Goal: Task Accomplishment & Management: Manage account settings

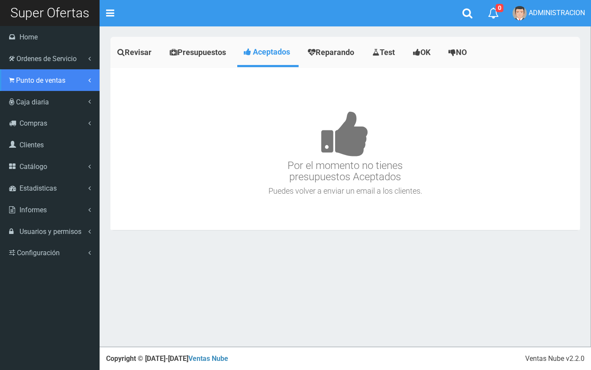
click at [24, 80] on span "Punto de ventas" at bounding box center [40, 80] width 49 height 8
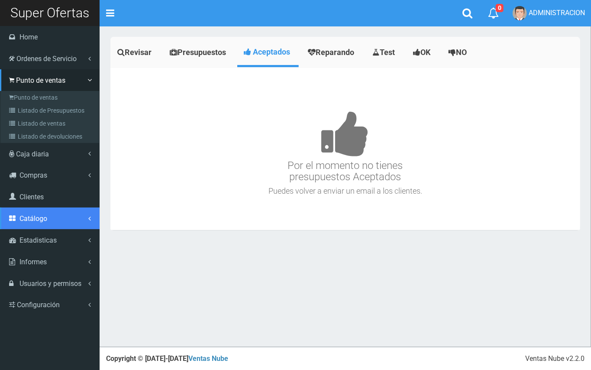
click at [43, 217] on span "Catálogo" at bounding box center [33, 218] width 28 height 8
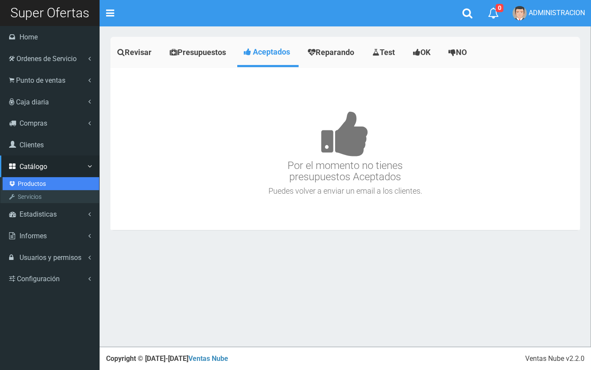
click at [32, 179] on link "Productos" at bounding box center [51, 183] width 97 height 13
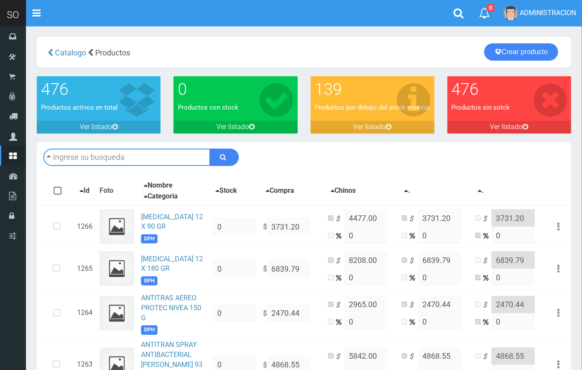
click at [180, 153] on input "text" at bounding box center [126, 156] width 167 height 17
type input "cepita"
click at [210, 148] on button "submit" at bounding box center [224, 156] width 29 height 17
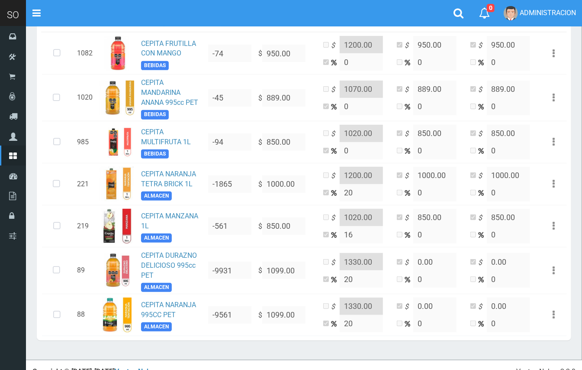
scroll to position [174, 0]
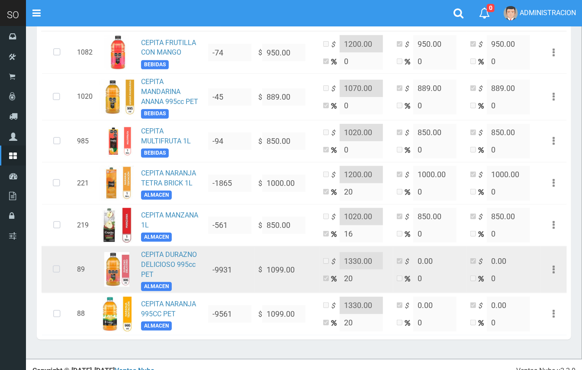
click at [55, 274] on icon at bounding box center [56, 269] width 23 height 29
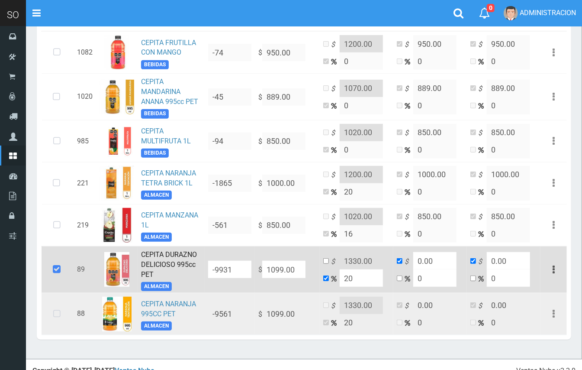
click at [60, 306] on icon at bounding box center [56, 314] width 23 height 29
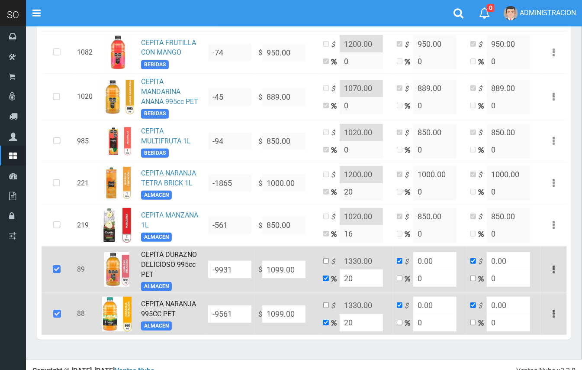
drag, startPoint x: 297, startPoint y: 267, endPoint x: 268, endPoint y: 261, distance: 29.7
click at [268, 261] on input "1099.00" at bounding box center [283, 269] width 43 height 17
type input "1"
type input "1.2"
type input "1"
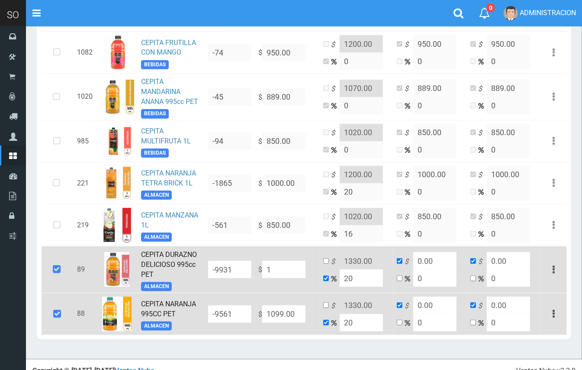
type input "1"
type input "11"
type input "13.2"
type input "11"
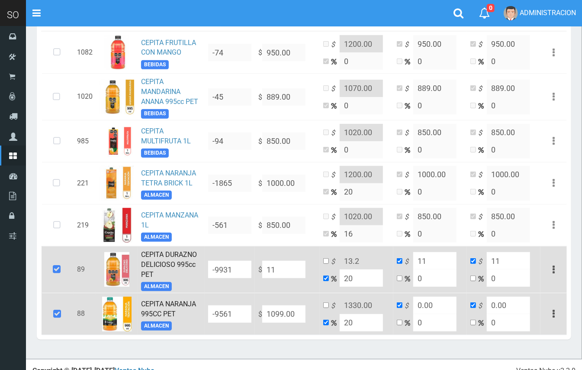
type input "114"
type input "136.8"
type input "114"
type input "1149"
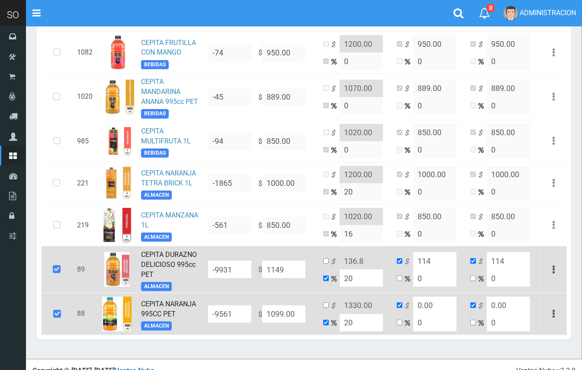
type input "1378.8"
type input "1149"
type input "1149.00"
click at [328, 261] on input "checkbox" at bounding box center [326, 261] width 6 height 6
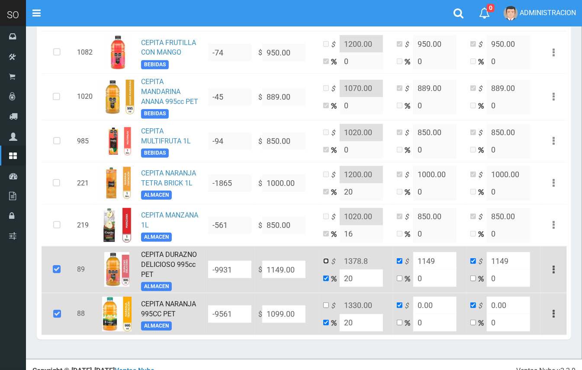
checkbox input "true"
checkbox input "false"
drag, startPoint x: 370, startPoint y: 258, endPoint x: 358, endPoint y: 256, distance: 11.4
click at [358, 256] on input "1378.8" at bounding box center [361, 260] width 43 height 17
type input "1379.00"
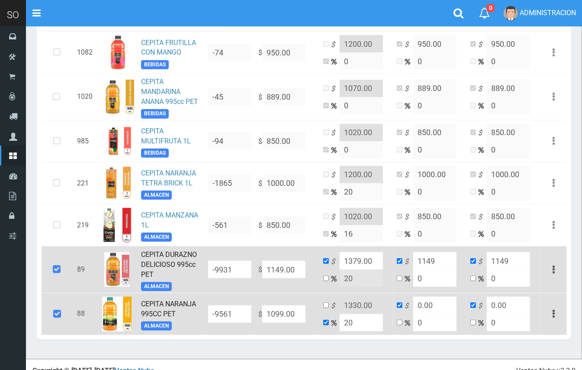
drag, startPoint x: 301, startPoint y: 310, endPoint x: 253, endPoint y: 313, distance: 48.1
click at [253, 313] on tr "88 CEPITA NARANJA 995CC PET ALMACEN -9561 $ 1099.00 $ 1330.00 20 $ 0.00 0 $ 0.0…" at bounding box center [304, 314] width 525 height 42
type input "1"
type input "1.2"
type input "1"
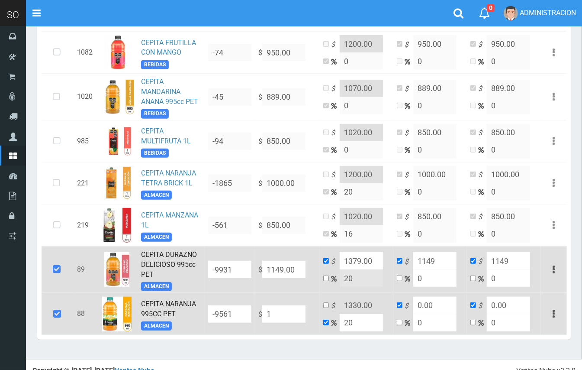
type input "1"
type input "11"
type input "13.2"
type input "11"
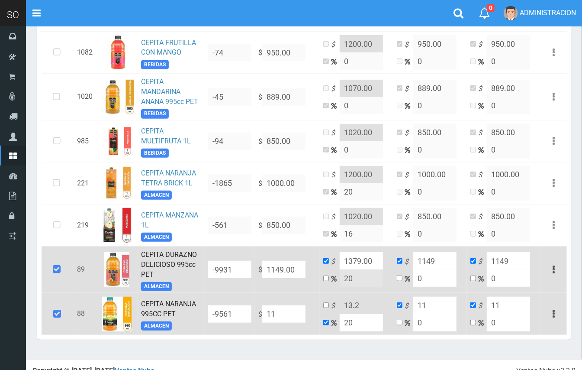
type input "114"
type input "136.8"
type input "114"
type input "1149"
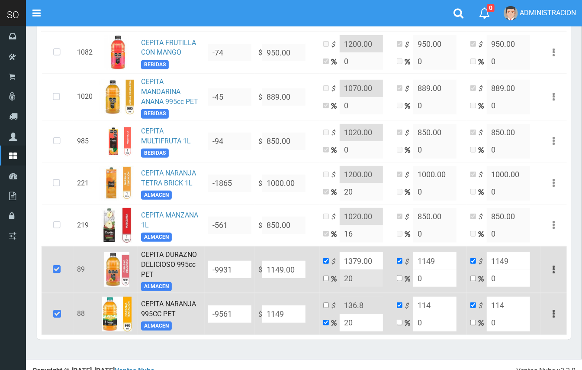
type input "1378.8"
type input "1149"
type input "1149.00"
click at [326, 303] on input "checkbox" at bounding box center [326, 305] width 6 height 6
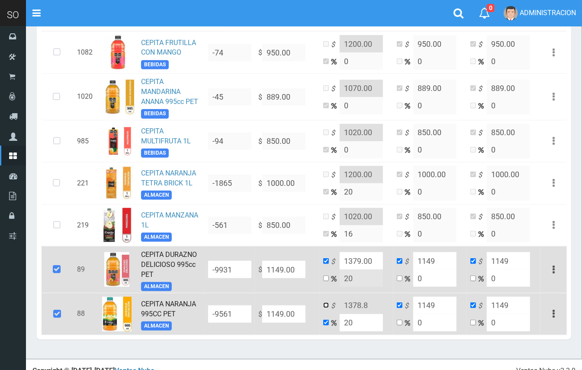
checkbox input "true"
checkbox input "false"
drag, startPoint x: 369, startPoint y: 303, endPoint x: 357, endPoint y: 303, distance: 12.6
click at [357, 303] on input "1378.8" at bounding box center [361, 305] width 43 height 17
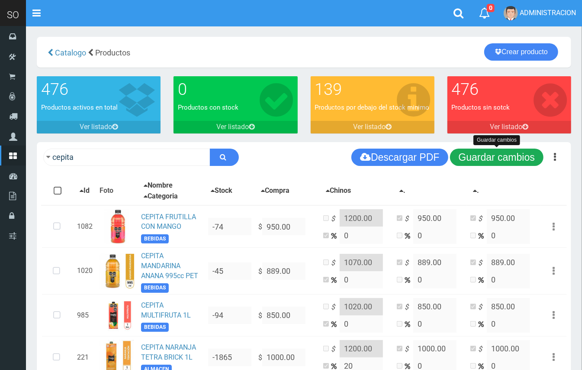
type input "1379.00"
click at [480, 153] on button "Guardar cambios" at bounding box center [496, 156] width 93 height 17
click at [496, 165] on button "Guardar cambios" at bounding box center [496, 156] width 93 height 17
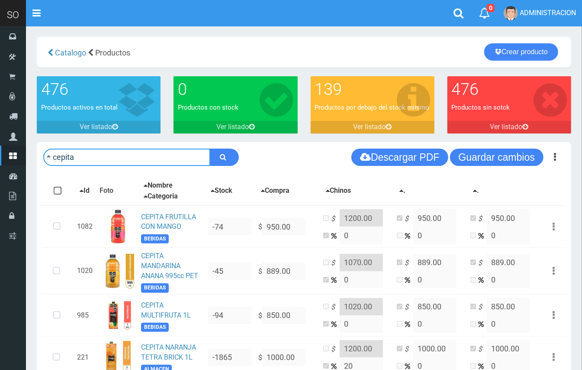
click at [116, 155] on input "cepita" at bounding box center [126, 156] width 167 height 17
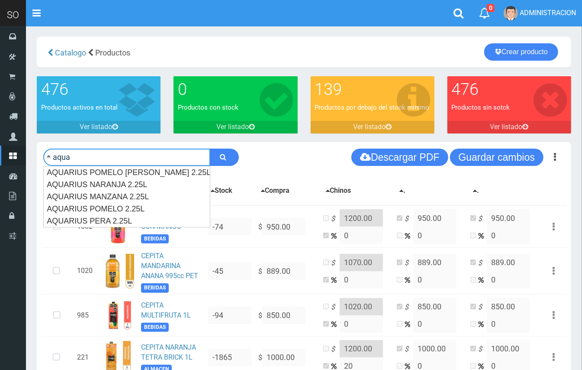
type input "aqua"
click at [210, 148] on button "submit" at bounding box center [224, 156] width 29 height 17
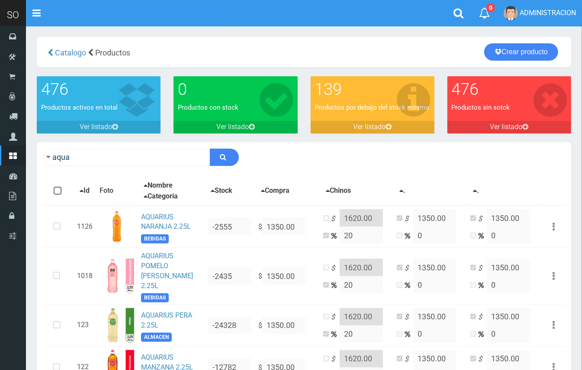
scroll to position [98, 0]
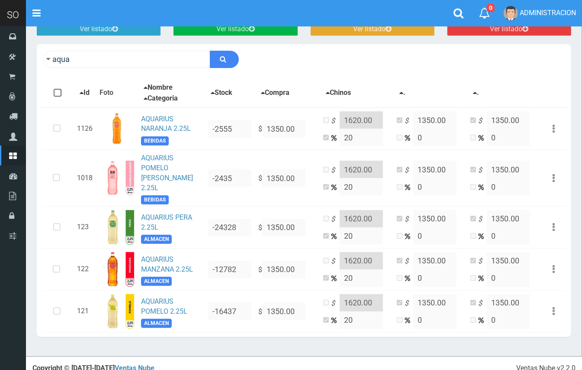
click at [104, 47] on div "aqua Descargar PDF Guardar cambios" at bounding box center [304, 59] width 535 height 30
drag, startPoint x: 104, startPoint y: 47, endPoint x: 96, endPoint y: 73, distance: 27.4
click at [103, 61] on div "aqua Descargar PDF Guardar cambios" at bounding box center [304, 59] width 535 height 30
click at [87, 61] on input "aqua" at bounding box center [126, 59] width 167 height 17
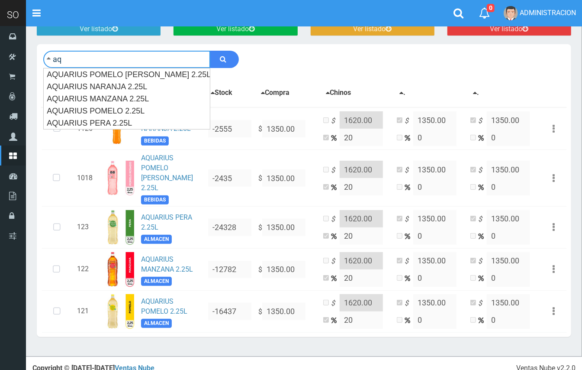
type input "a"
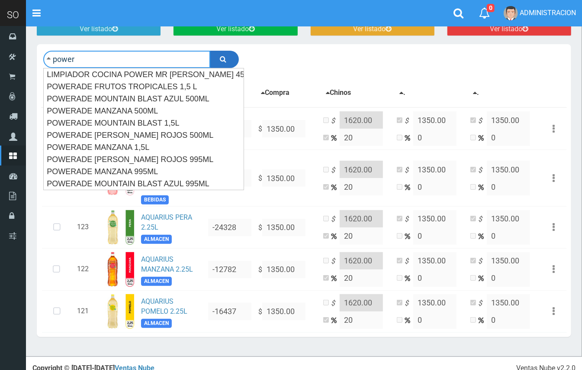
type input "power"
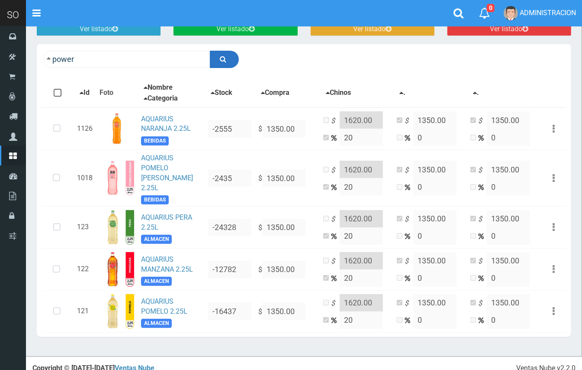
click at [219, 57] on button "submit" at bounding box center [224, 59] width 29 height 17
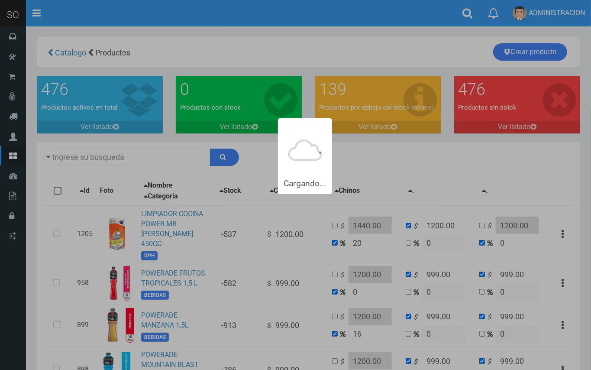
type input "power"
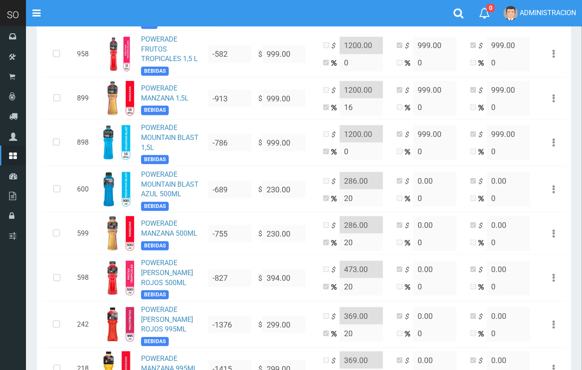
scroll to position [242, 0]
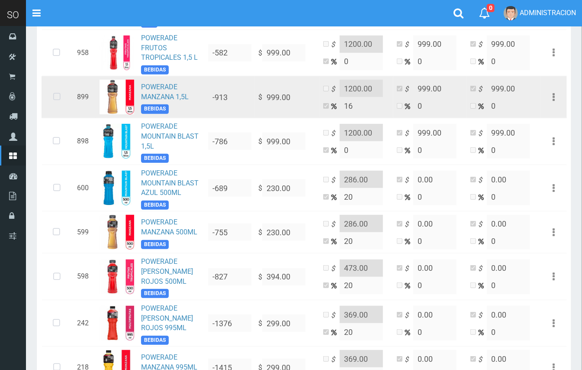
drag, startPoint x: 54, startPoint y: 87, endPoint x: 51, endPoint y: 132, distance: 44.7
click at [54, 87] on icon at bounding box center [56, 97] width 23 height 29
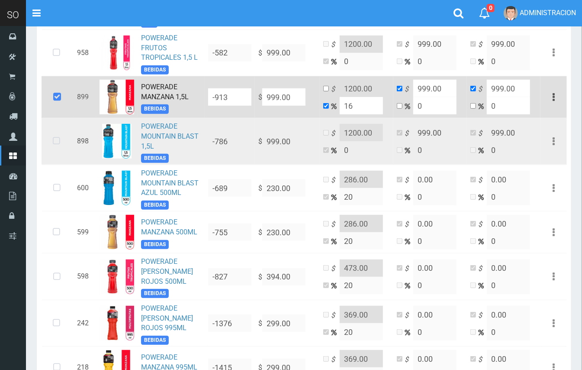
click at [51, 132] on icon at bounding box center [56, 141] width 23 height 29
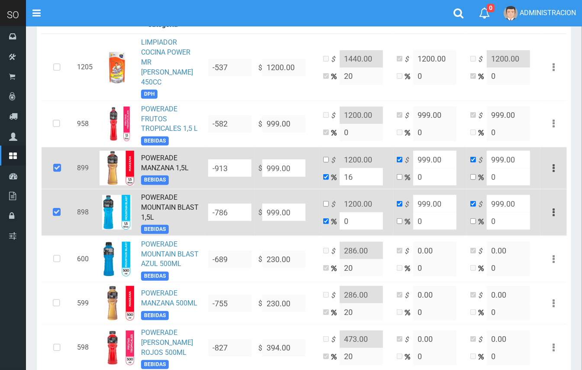
scroll to position [160, 0]
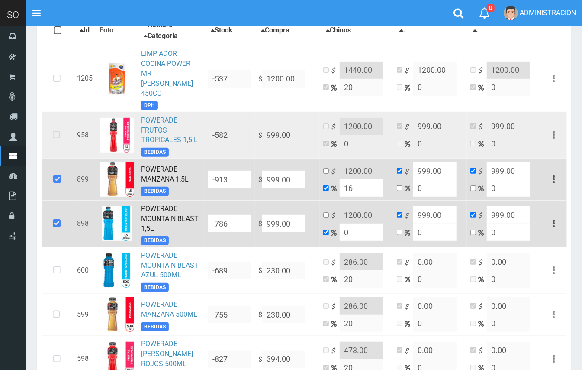
click at [59, 129] on icon at bounding box center [56, 135] width 23 height 29
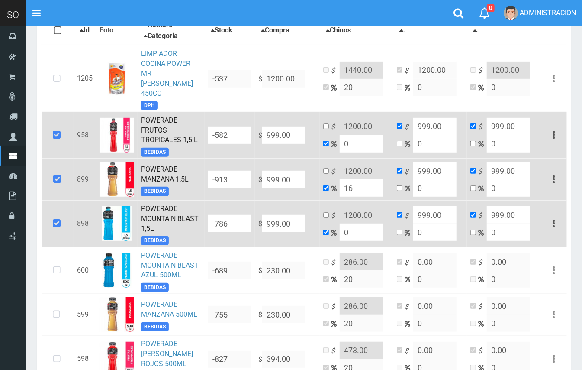
drag, startPoint x: 301, startPoint y: 126, endPoint x: 247, endPoint y: 116, distance: 55.5
click at [247, 116] on tr "958 POWERADE FRUTOS TROPICALES 1,5 L BEBIDAS -582 $ 999.00 $ 1200.00 0 $ 999.00…" at bounding box center [304, 135] width 525 height 47
type input "1"
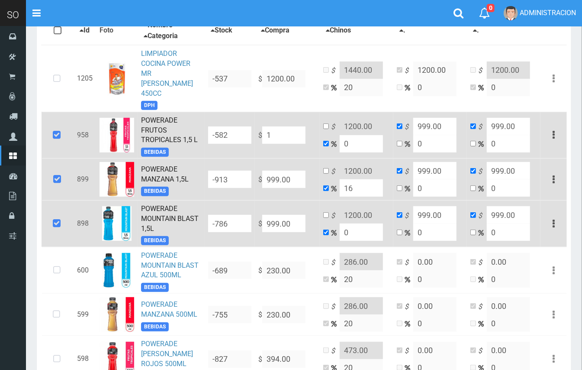
type input "1"
type input "10"
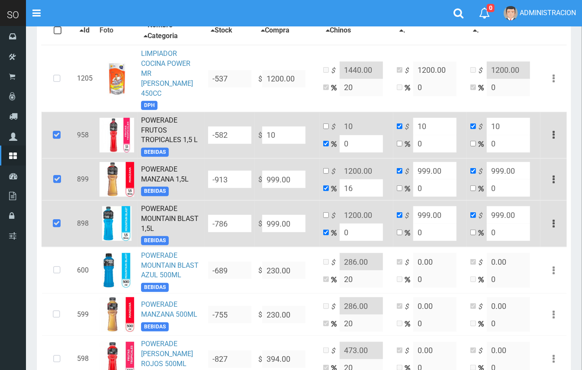
type input "104"
type input "1049"
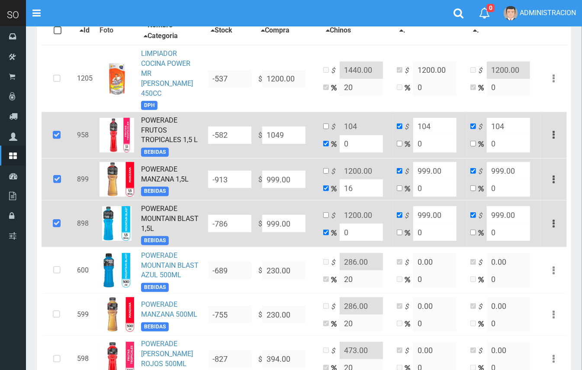
type input "1049"
type input "1049.00"
drag, startPoint x: 355, startPoint y: 137, endPoint x: 343, endPoint y: 134, distance: 12.9
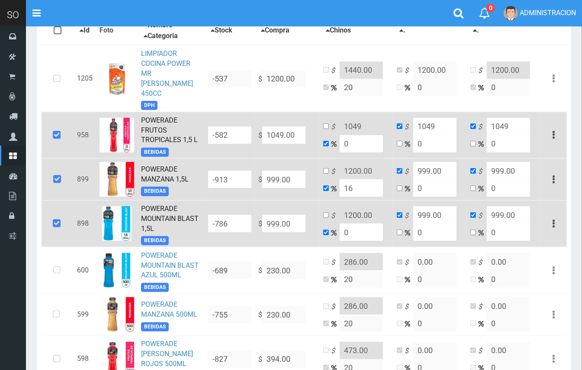
click at [343, 135] on input "0" at bounding box center [361, 143] width 43 height 17
type input "2"
type input "1069.98"
type input "20"
type input "1258.8"
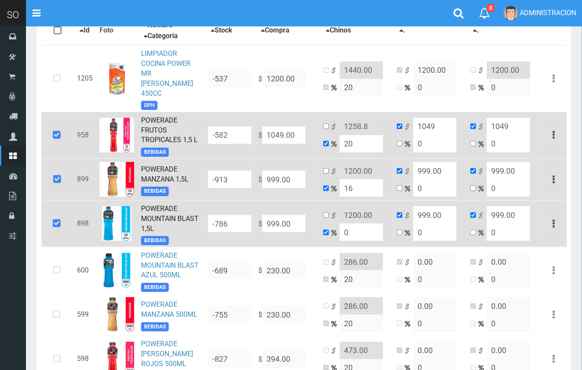
type input "20"
click at [328, 123] on input "checkbox" at bounding box center [326, 126] width 6 height 6
checkbox input "true"
checkbox input "false"
drag, startPoint x: 369, startPoint y: 113, endPoint x: 359, endPoint y: 113, distance: 10.0
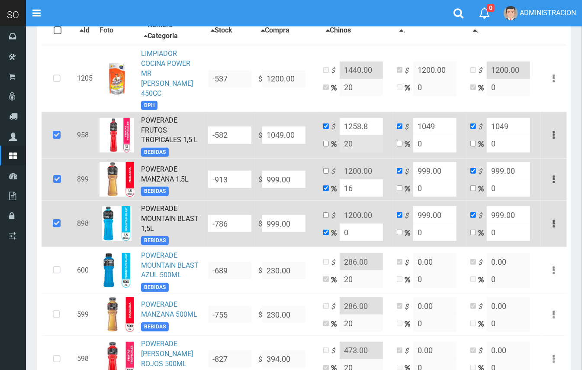
click at [359, 118] on input "1258.8" at bounding box center [361, 126] width 43 height 17
type input "1259.00"
drag, startPoint x: 302, startPoint y: 170, endPoint x: 266, endPoint y: 166, distance: 36.6
click at [266, 144] on input "999.00" at bounding box center [283, 134] width 43 height 17
type input "1"
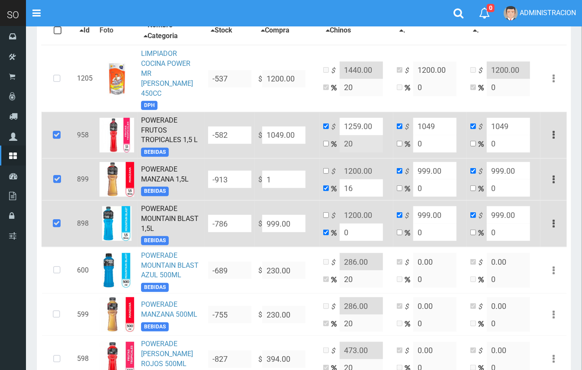
type input "1.16"
type input "1"
type input "10"
type input "11.6"
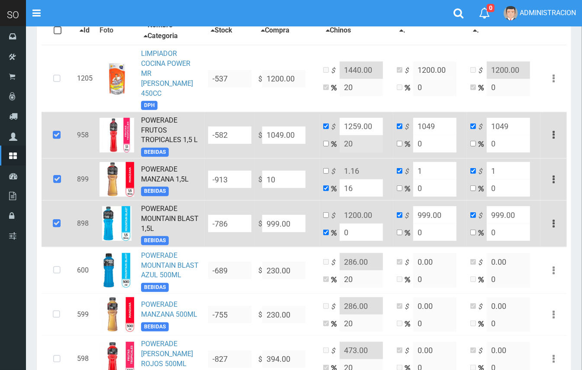
type input "10"
type input "104"
type input "120.64"
type input "104"
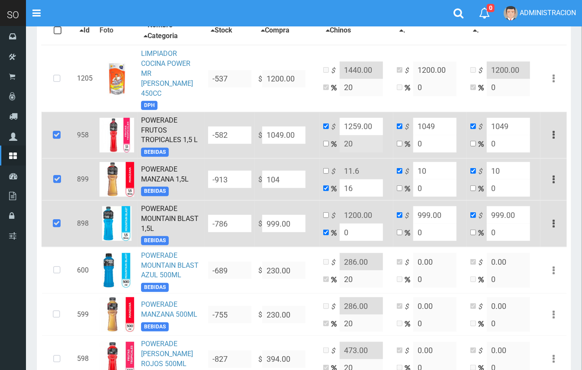
type input "104"
type input "1049"
type input "1216.84"
type input "1049"
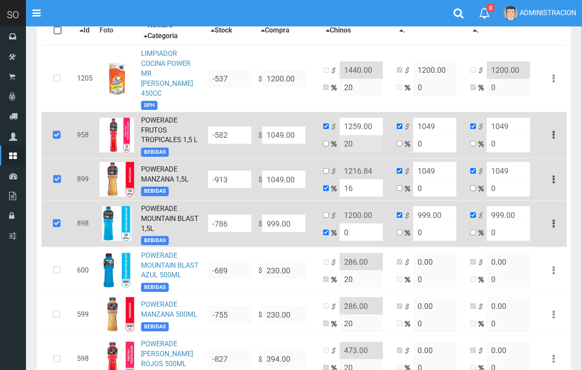
type input "1049.00"
drag, startPoint x: 295, startPoint y: 212, endPoint x: 266, endPoint y: 206, distance: 29.5
click at [266, 144] on input "999.00" at bounding box center [283, 134] width 43 height 17
type input "1"
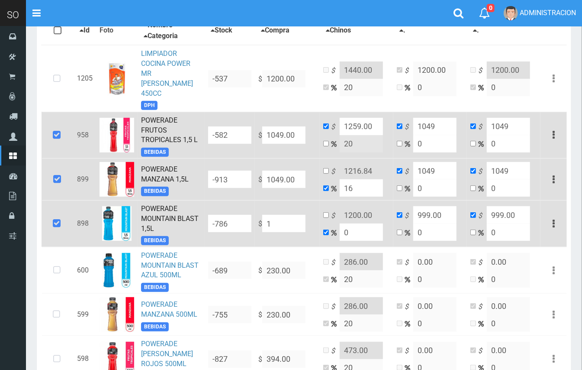
type input "1"
type input "10"
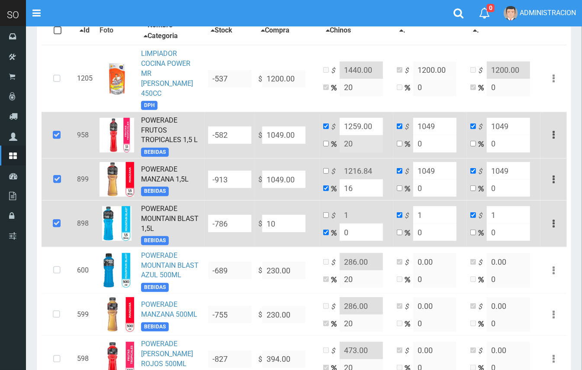
type input "10"
type input "104"
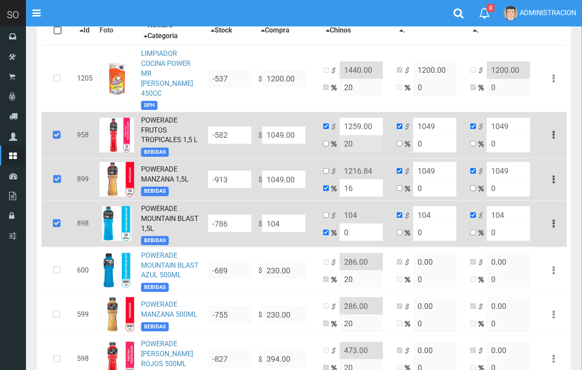
type input "1049"
type input "1049.00"
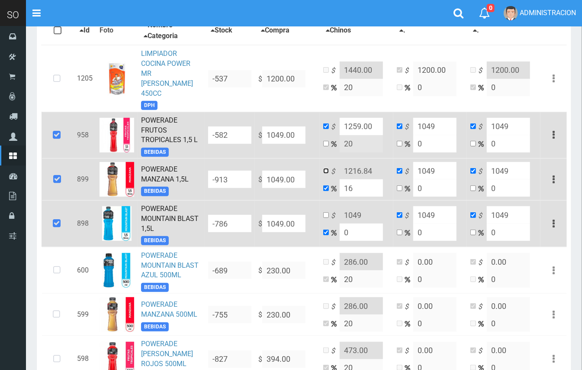
click at [326, 168] on input "checkbox" at bounding box center [326, 171] width 6 height 6
checkbox input "true"
checkbox input "false"
drag, startPoint x: 378, startPoint y: 160, endPoint x: 341, endPoint y: 154, distance: 37.2
click at [341, 162] on input "1216.84" at bounding box center [361, 170] width 43 height 17
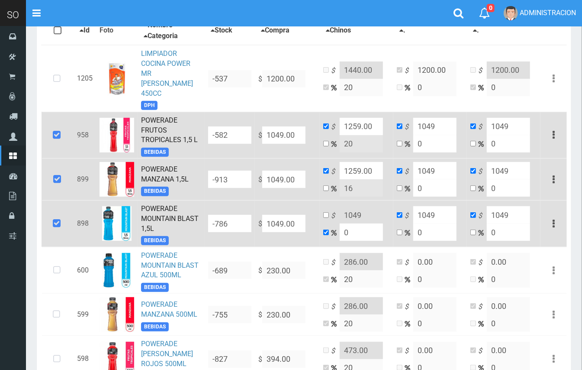
type input "1259.00"
click at [328, 212] on input "checkbox" at bounding box center [326, 215] width 6 height 6
checkbox input "true"
checkbox input "false"
drag, startPoint x: 371, startPoint y: 206, endPoint x: 337, endPoint y: 207, distance: 34.6
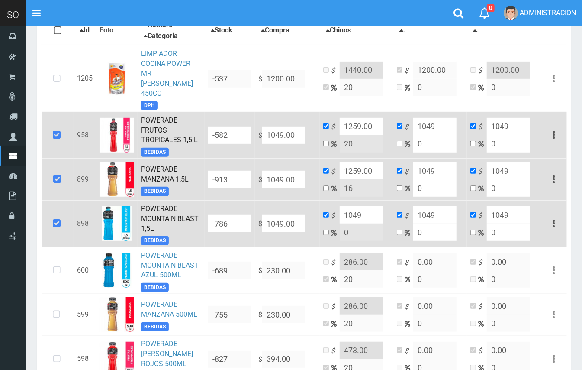
click at [337, 207] on td "$ 1049 0" at bounding box center [357, 223] width 74 height 47
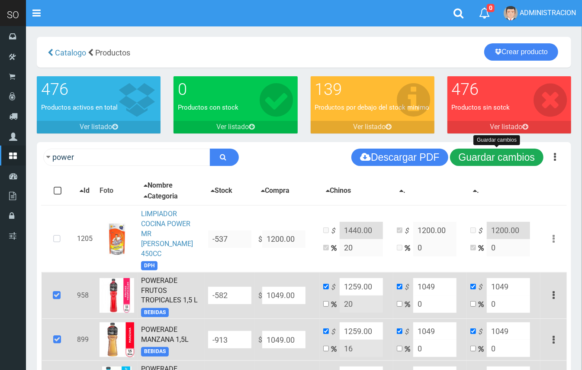
type input "1259.00"
click at [512, 152] on button "Guardar cambios" at bounding box center [496, 156] width 93 height 17
click at [493, 163] on button "Guardar cambios" at bounding box center [496, 156] width 93 height 17
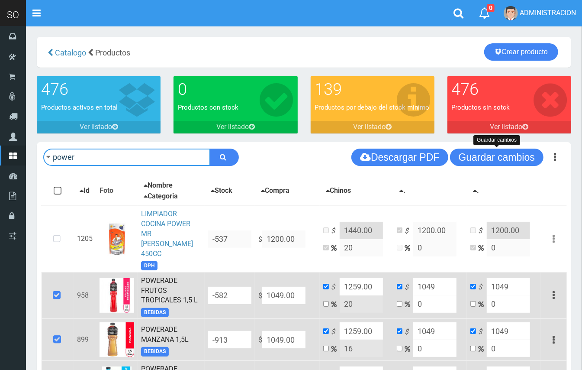
click at [148, 163] on input "power" at bounding box center [126, 156] width 167 height 17
type input "fanta"
click at [210, 148] on button "submit" at bounding box center [224, 156] width 29 height 17
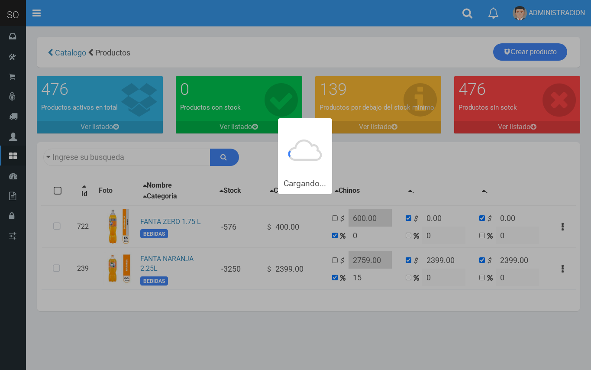
type input "fanta"
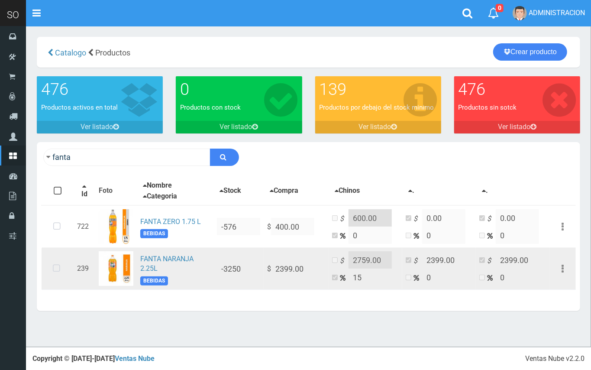
drag, startPoint x: 56, startPoint y: 269, endPoint x: 130, endPoint y: 264, distance: 74.2
click at [55, 268] on icon at bounding box center [56, 268] width 23 height 29
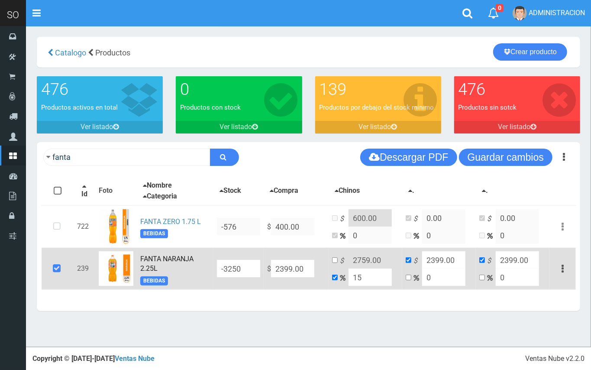
drag, startPoint x: 306, startPoint y: 264, endPoint x: 281, endPoint y: 262, distance: 24.7
click at [281, 262] on input "2399.00" at bounding box center [292, 268] width 43 height 17
type input "24"
type input "27.6"
type input "24"
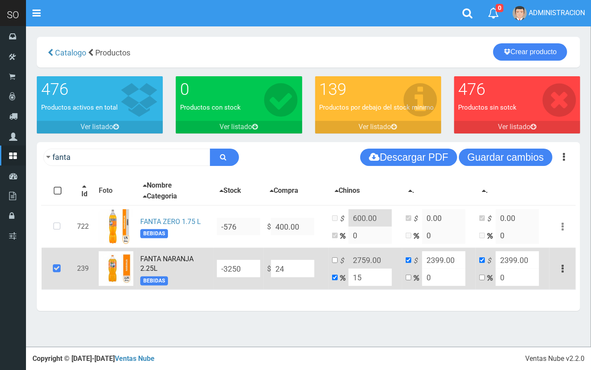
type input "24"
type input "244"
type input "280.6"
type input "244"
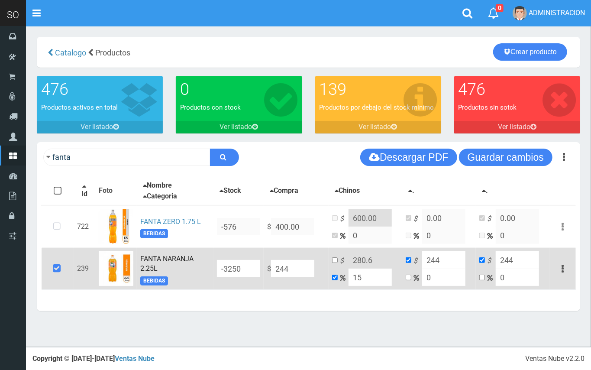
type input "2449"
type input "2816.35"
type input "2449"
type input "2449.00"
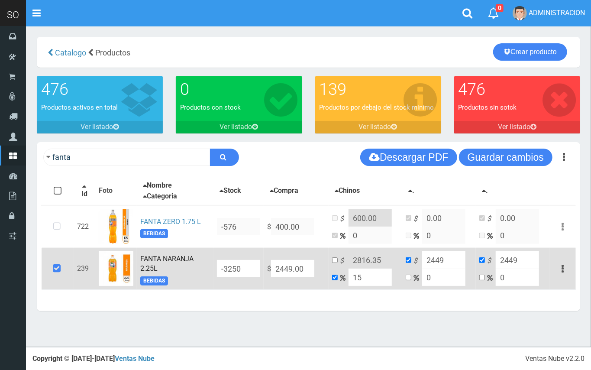
drag, startPoint x: 366, startPoint y: 274, endPoint x: 352, endPoint y: 274, distance: 13.9
click at [352, 274] on input "15" at bounding box center [369, 276] width 43 height 17
type input "2"
type input "2497.98"
type input "20"
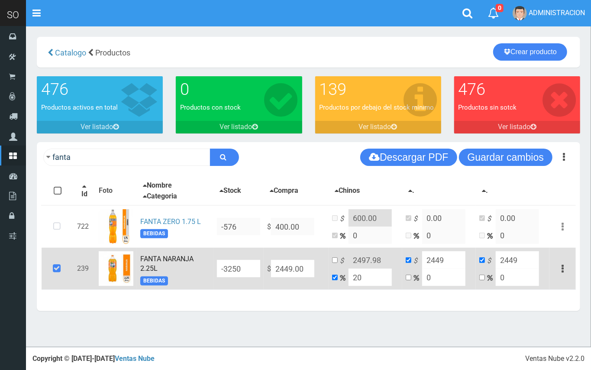
type input "2938.8"
type input "2"
type input "2497.98"
type input "2449"
type input "15"
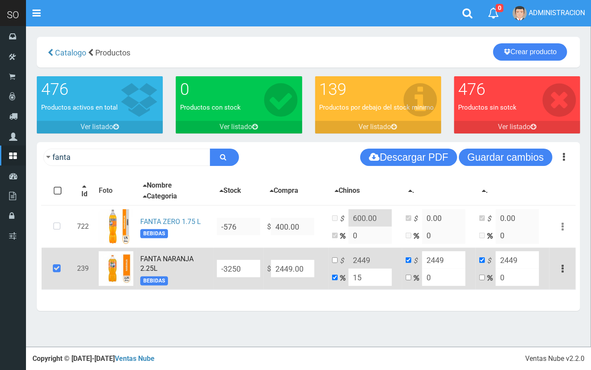
type input "2816.35"
click at [336, 260] on input "checkbox" at bounding box center [335, 260] width 6 height 6
checkbox input "true"
checkbox input "false"
drag, startPoint x: 386, startPoint y: 260, endPoint x: 374, endPoint y: 258, distance: 11.8
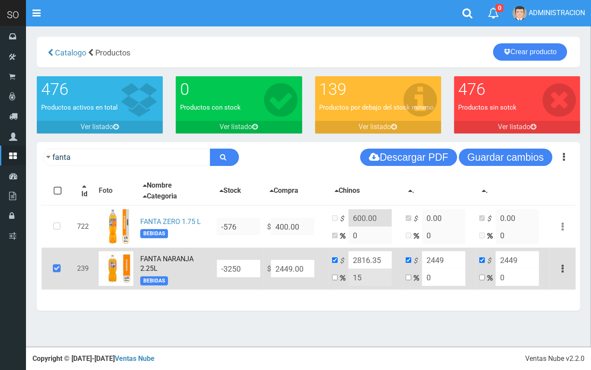
click at [374, 258] on input "2816.35" at bounding box center [369, 259] width 43 height 17
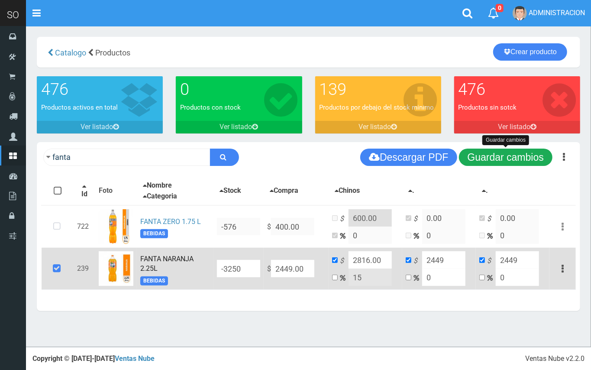
type input "2816.00"
click at [489, 153] on button "Guardar cambios" at bounding box center [505, 156] width 93 height 17
click at [508, 159] on button "Guardar cambios" at bounding box center [505, 156] width 93 height 17
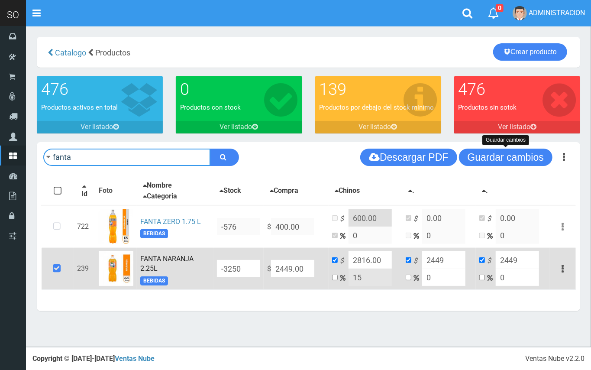
click at [179, 154] on input "fanta" at bounding box center [126, 156] width 167 height 17
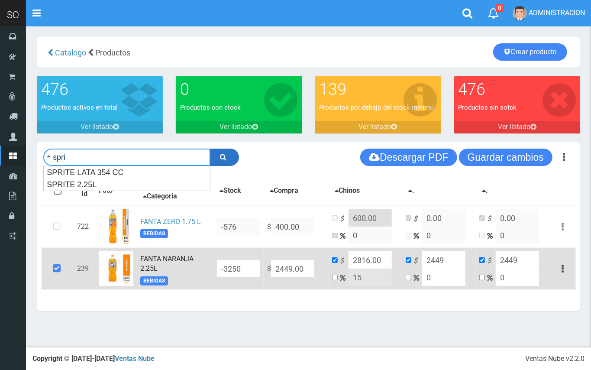
type input "spri"
click at [220, 152] on icon "submit" at bounding box center [223, 157] width 6 height 12
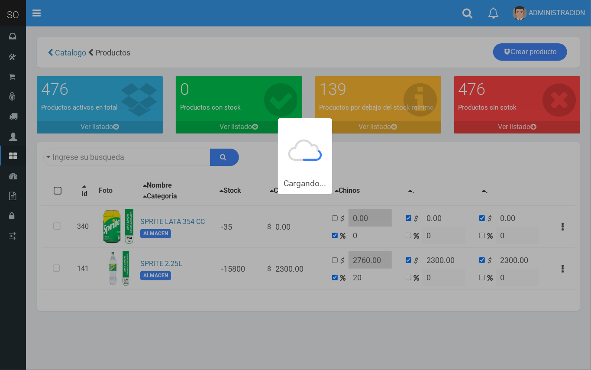
type input "spri"
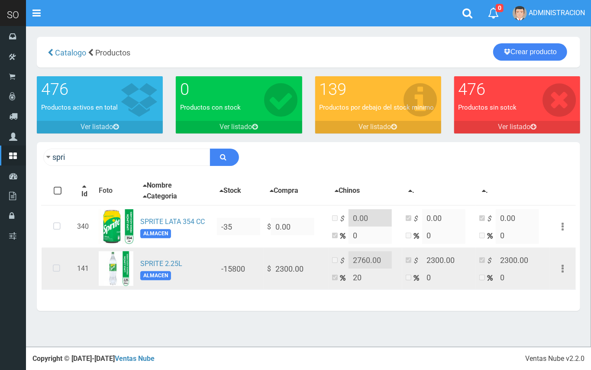
click at [53, 267] on icon at bounding box center [56, 268] width 23 height 29
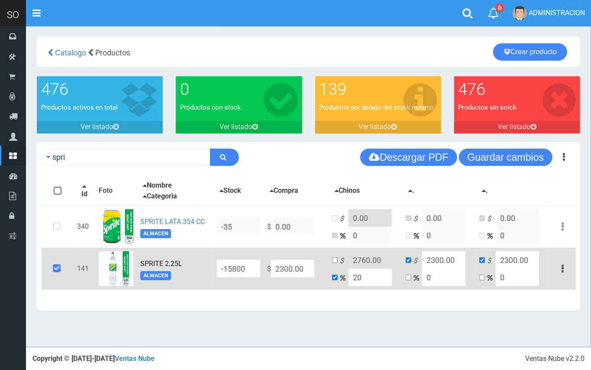
drag, startPoint x: 309, startPoint y: 268, endPoint x: 281, endPoint y: 263, distance: 28.5
click at [281, 263] on input "2300.00" at bounding box center [292, 268] width 43 height 17
type input "24"
type input "28.8"
type input "24"
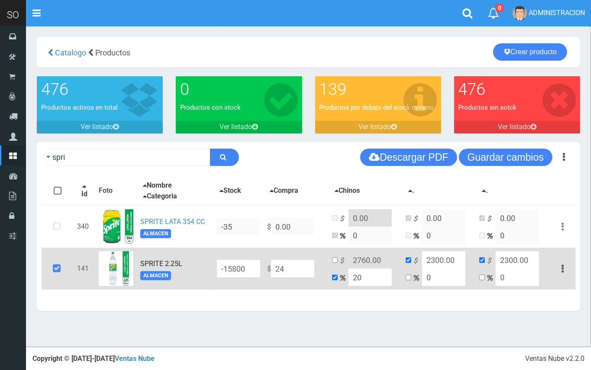
type input "24"
type input "244"
type input "292.8"
type input "244"
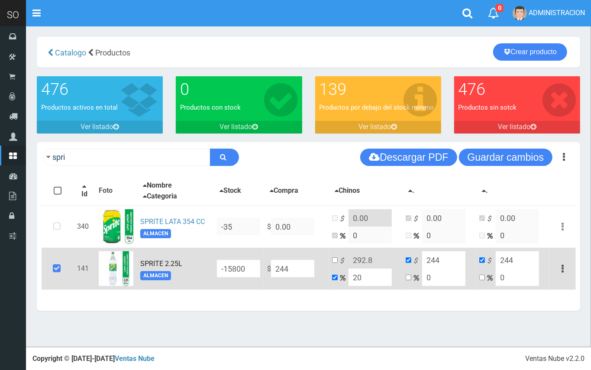
type input "2449"
type input "2938.8"
type input "2449"
type input "2449.00"
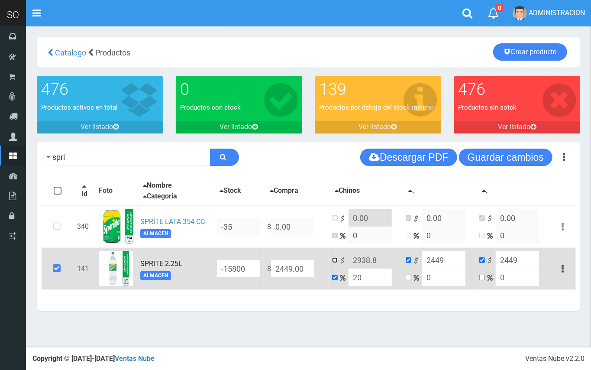
click at [336, 258] on input "checkbox" at bounding box center [335, 260] width 6 height 6
checkbox input "true"
click at [336, 275] on input "checkbox" at bounding box center [335, 277] width 6 height 6
checkbox input "true"
checkbox input "false"
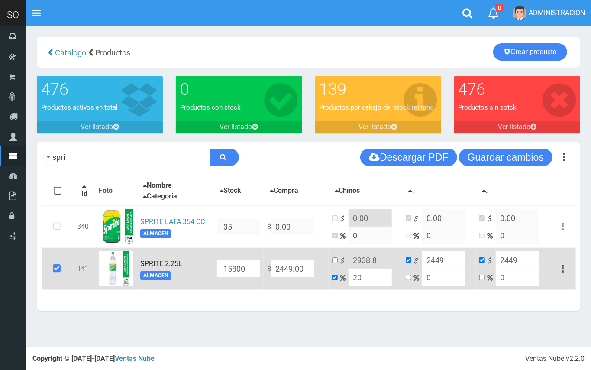
drag, startPoint x: 359, startPoint y: 278, endPoint x: 347, endPoint y: 279, distance: 12.6
click at [347, 279] on td "$ 2938.8 20" at bounding box center [366, 269] width 74 height 42
type input "15"
type input "2816.35"
type input "15"
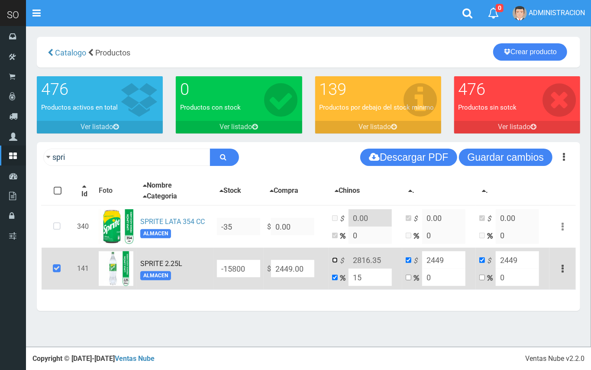
click at [336, 257] on input "checkbox" at bounding box center [335, 260] width 6 height 6
checkbox input "true"
checkbox input "false"
drag, startPoint x: 380, startPoint y: 258, endPoint x: 374, endPoint y: 258, distance: 5.6
click at [374, 258] on input "2816.35" at bounding box center [369, 259] width 43 height 17
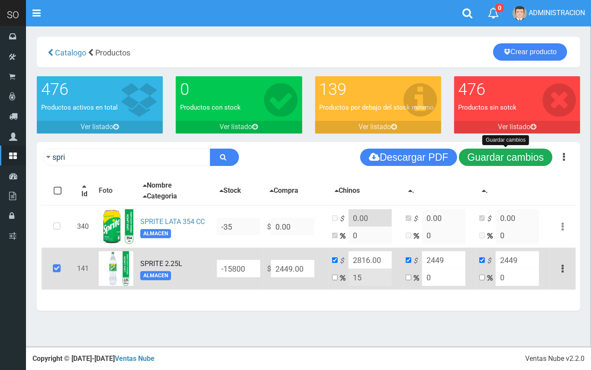
type input "2816.00"
click at [538, 163] on button "Guardar cambios" at bounding box center [505, 156] width 93 height 17
click at [499, 160] on button "Guardar cambios" at bounding box center [505, 156] width 93 height 17
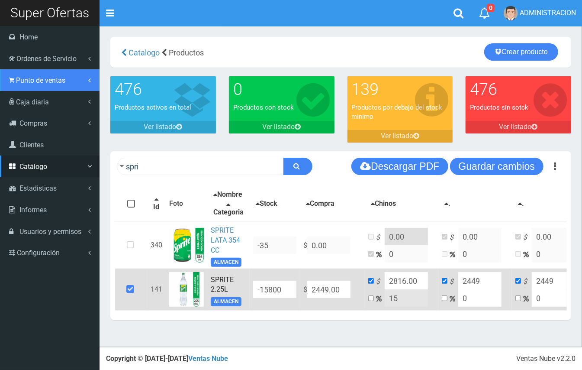
click at [56, 87] on link "Punto de ventas" at bounding box center [50, 80] width 100 height 22
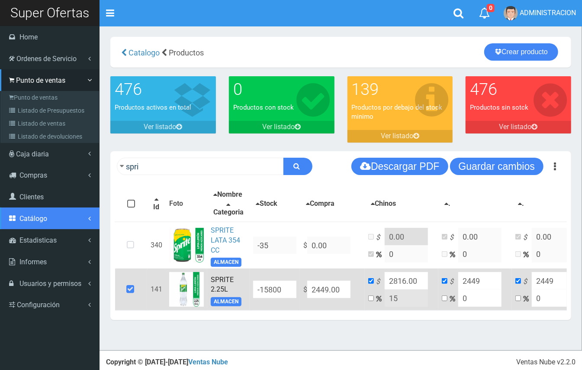
click at [42, 217] on span "Catálogo" at bounding box center [33, 218] width 28 height 8
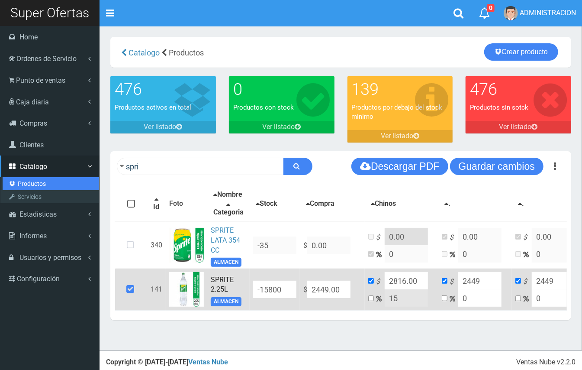
click at [36, 181] on link "Productos" at bounding box center [51, 183] width 97 height 13
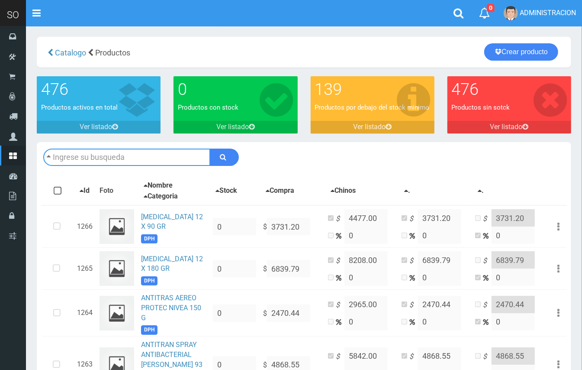
click at [139, 164] on input "text" at bounding box center [126, 156] width 167 height 17
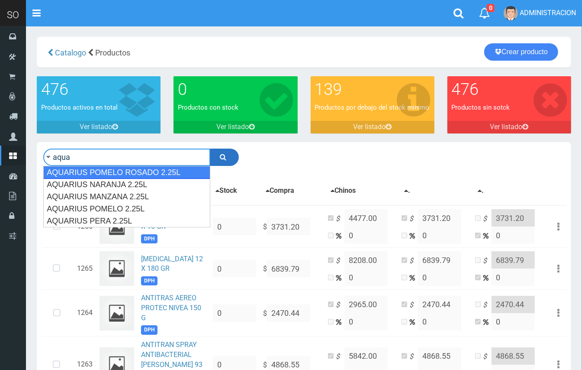
type input "aqua"
click at [226, 156] on icon "submit" at bounding box center [223, 157] width 6 height 12
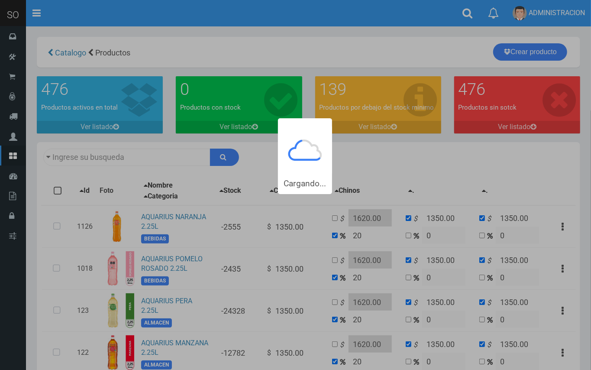
type input "aqua"
